Goal: Task Accomplishment & Management: Manage account settings

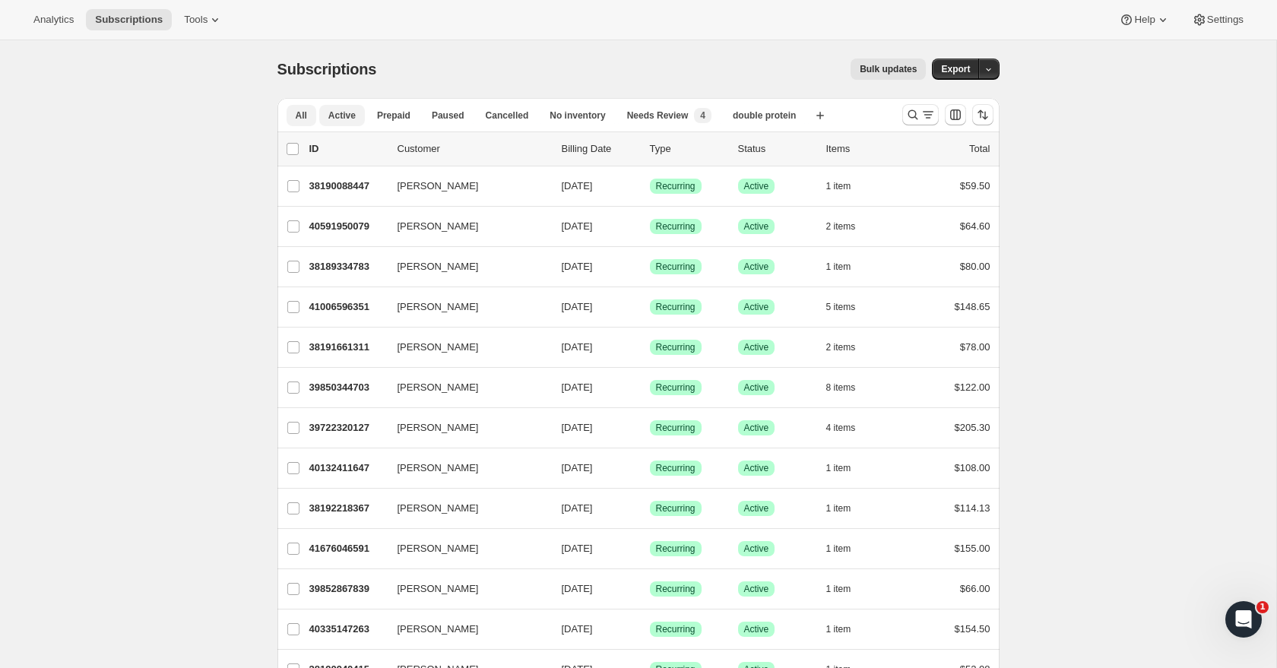
click at [338, 118] on span "Active" at bounding box center [341, 115] width 27 height 12
click at [911, 120] on icon "Search and filter results" at bounding box center [912, 114] width 15 height 15
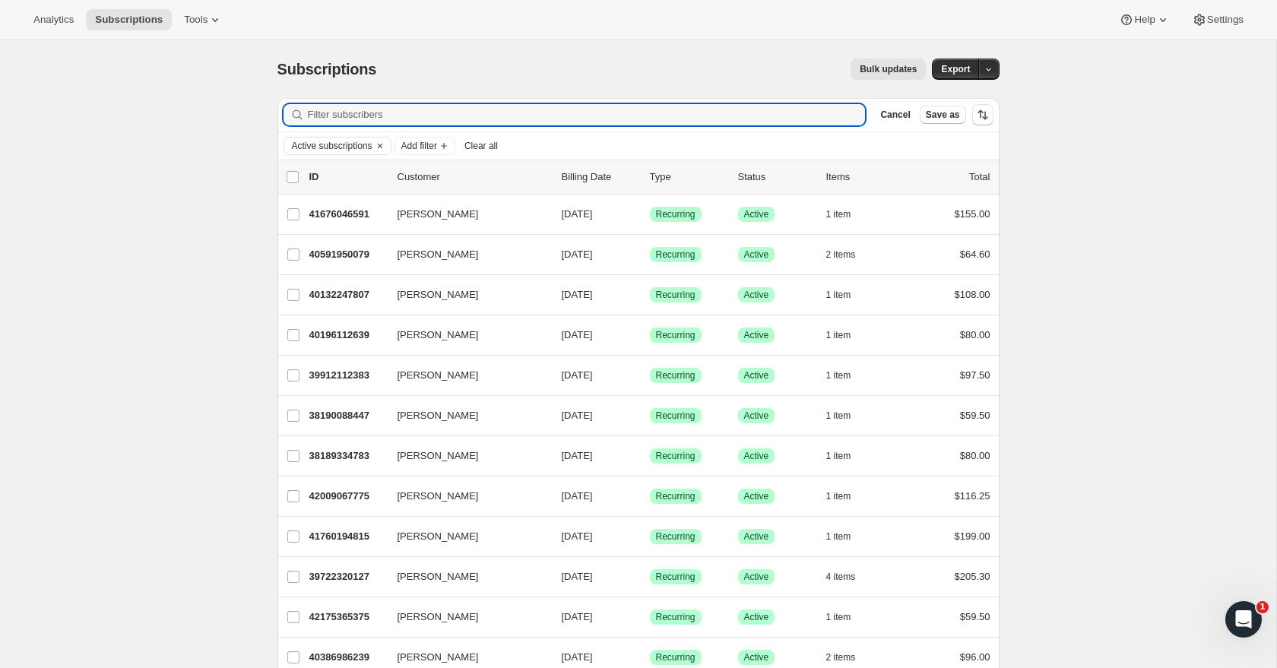
scroll to position [2, 0]
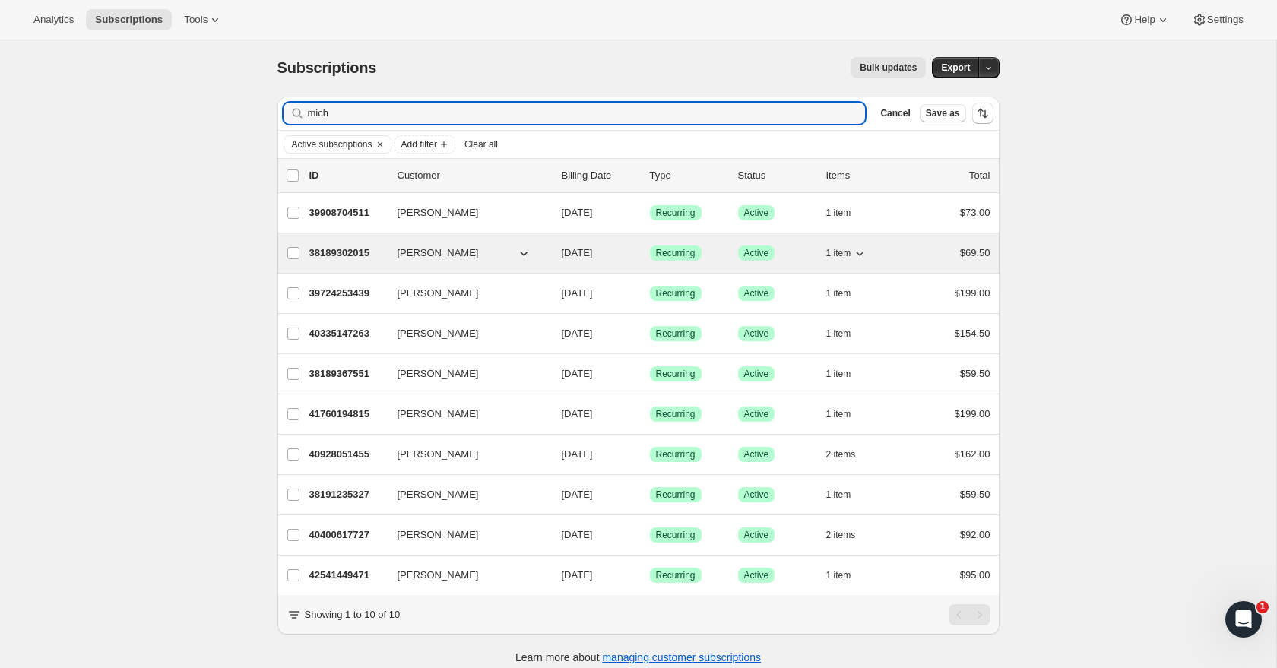
type input "mich"
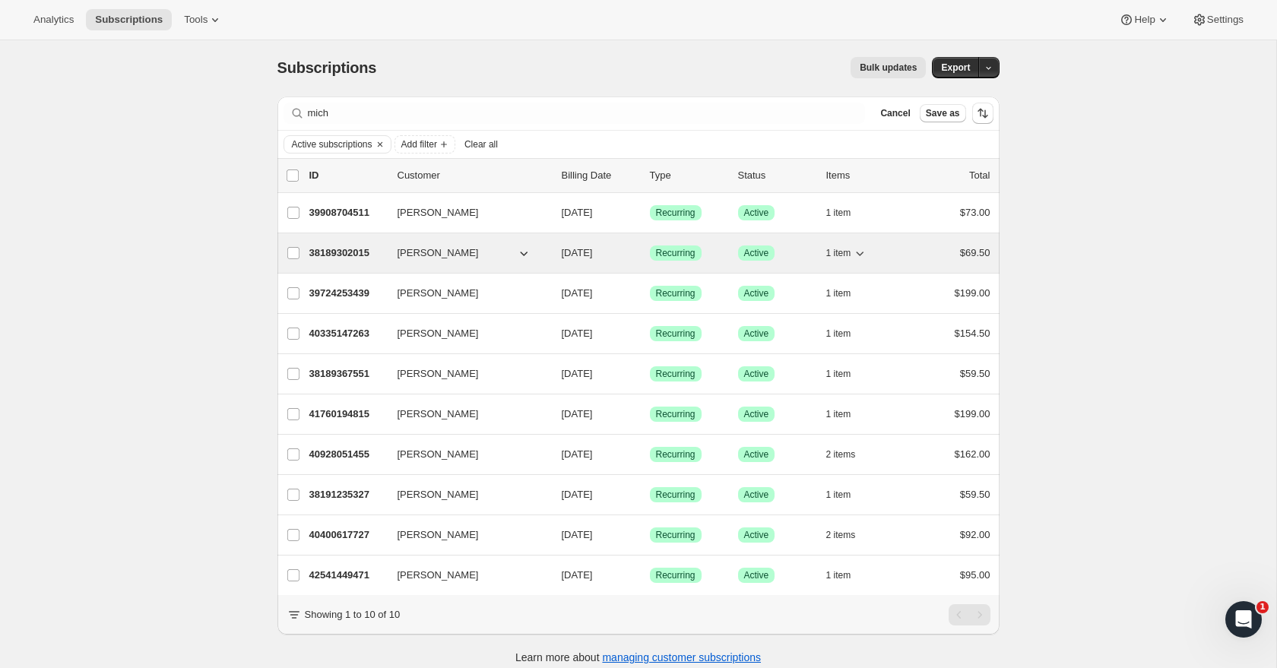
click at [340, 249] on p "38189302015" at bounding box center [347, 253] width 76 height 15
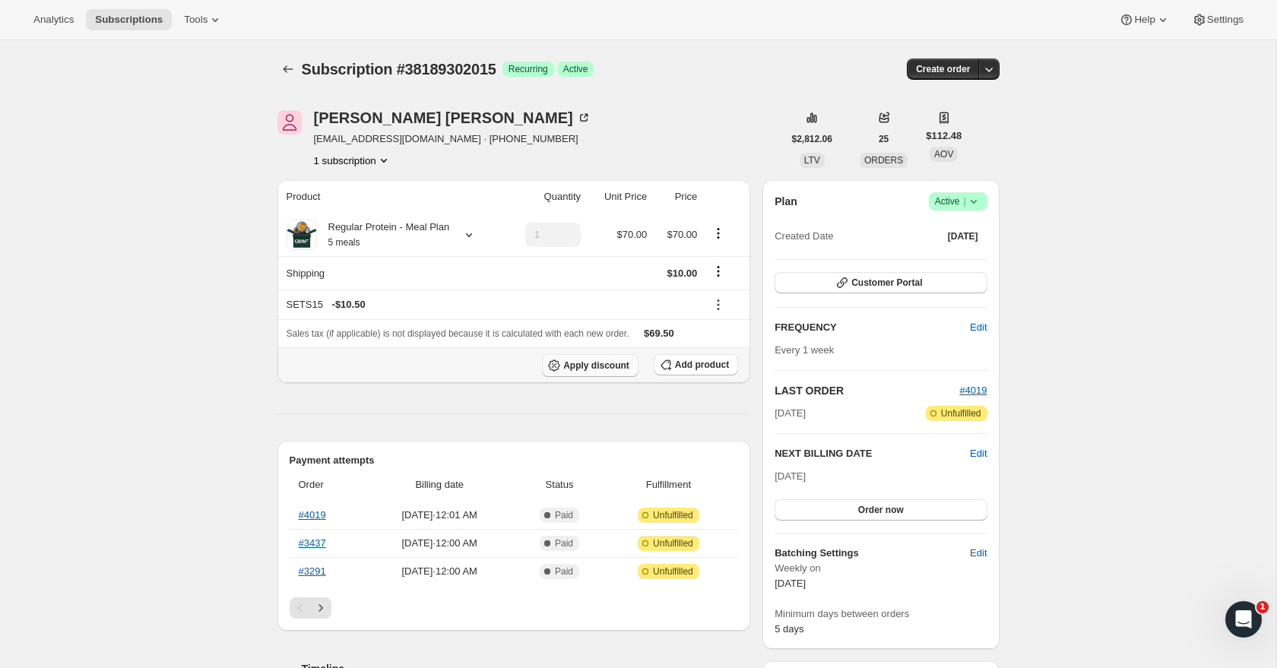
click at [616, 373] on button "Apply discount" at bounding box center [590, 365] width 97 height 23
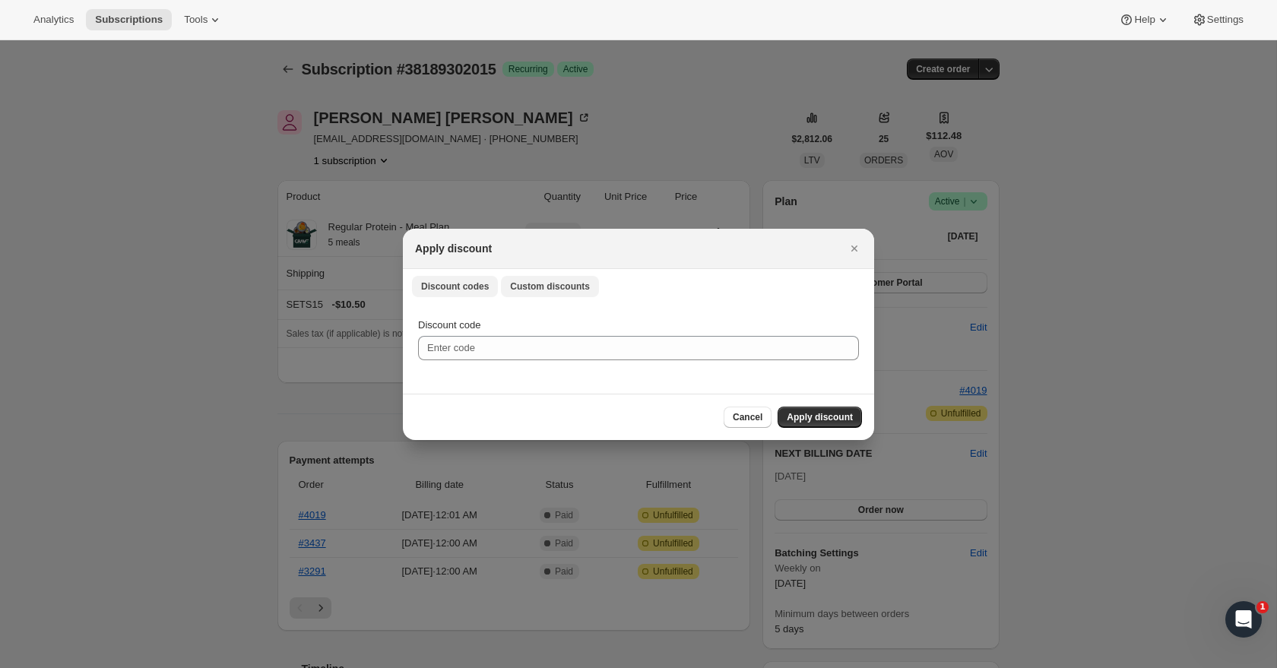
click at [554, 287] on span "Custom discounts" at bounding box center [550, 287] width 80 height 12
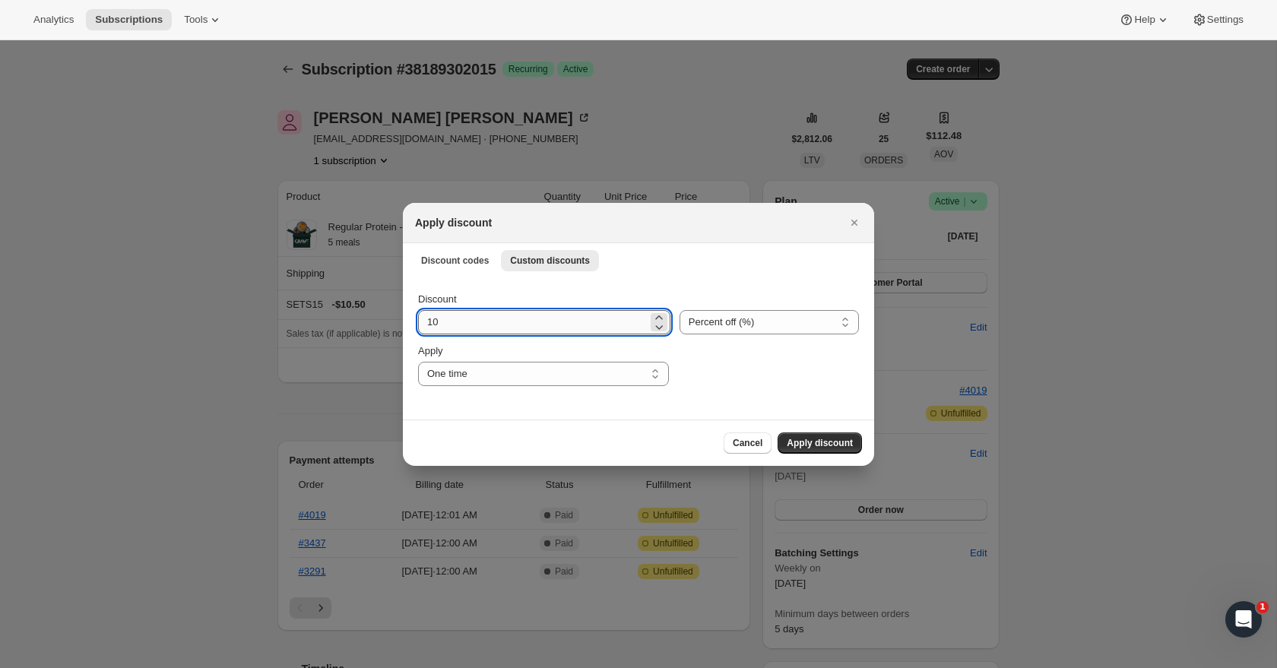
click at [554, 325] on input "10" at bounding box center [533, 322] width 230 height 24
type input "1"
type input "20"
click at [828, 449] on button "Apply discount" at bounding box center [820, 443] width 84 height 21
